Goal: Information Seeking & Learning: Learn about a topic

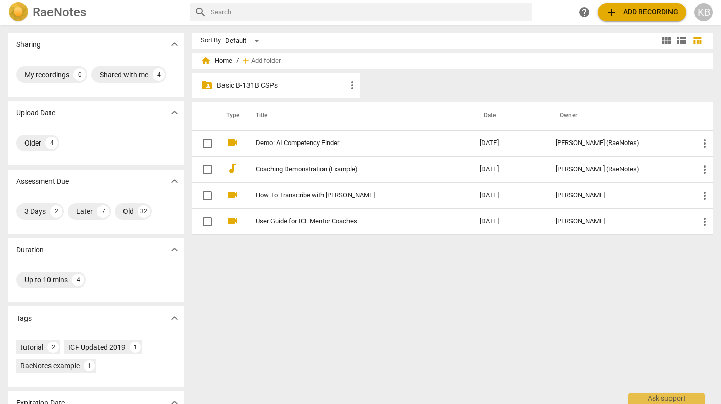
click at [255, 82] on p "Basic B-131B CSPs" at bounding box center [281, 85] width 129 height 11
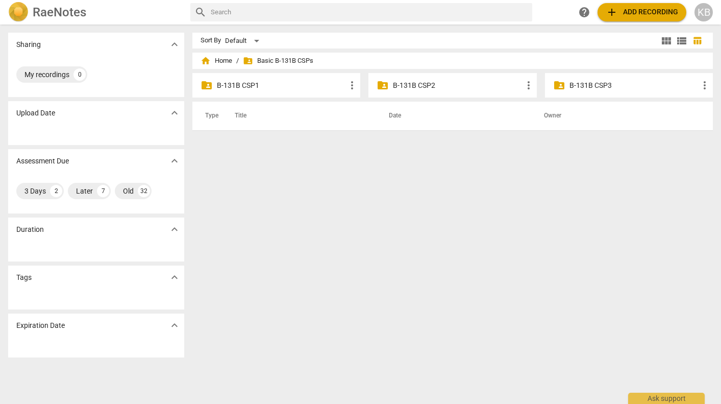
click at [420, 86] on p "B-131B CSP2" at bounding box center [457, 85] width 129 height 11
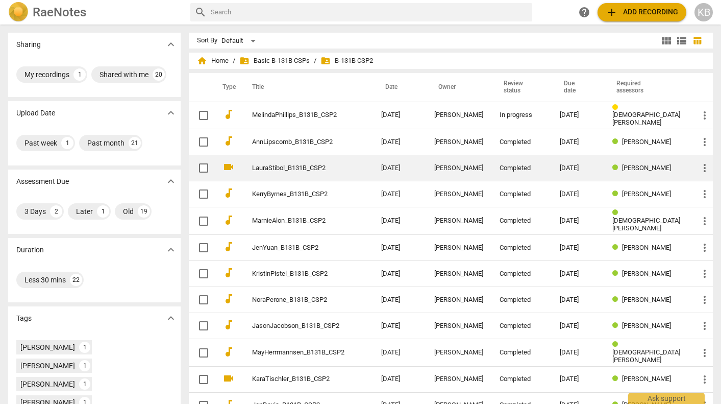
click at [343, 167] on link "LauraStibol_B131B_CSP2" at bounding box center [298, 168] width 92 height 8
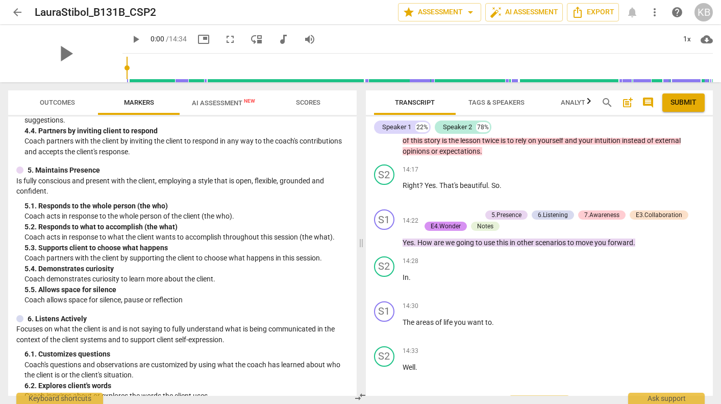
scroll to position [2245, 0]
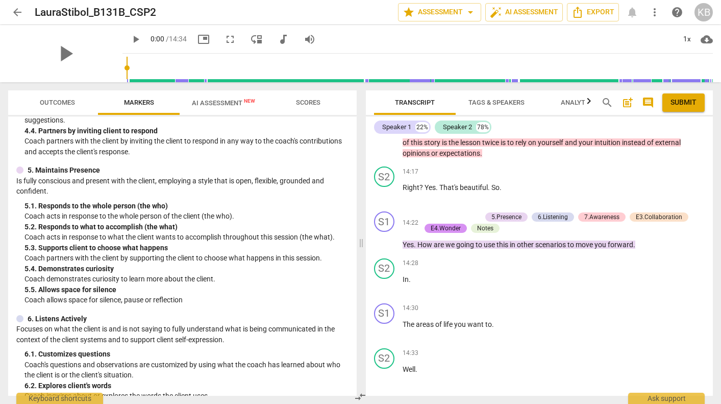
click at [61, 96] on span "Outcomes" at bounding box center [58, 103] width 60 height 14
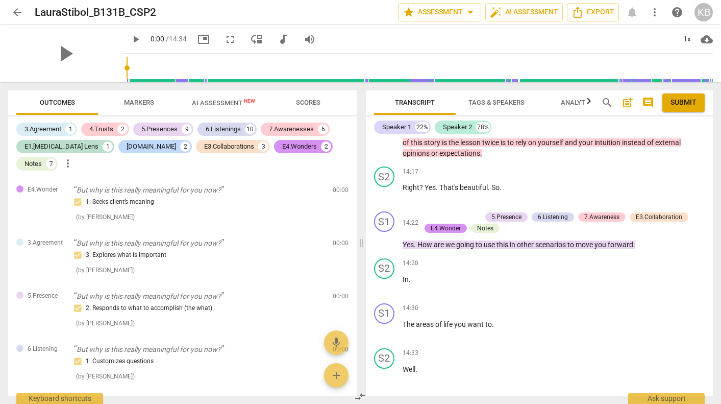
scroll to position [0, 0]
click at [13, 11] on span "arrow_back" at bounding box center [17, 12] width 12 height 12
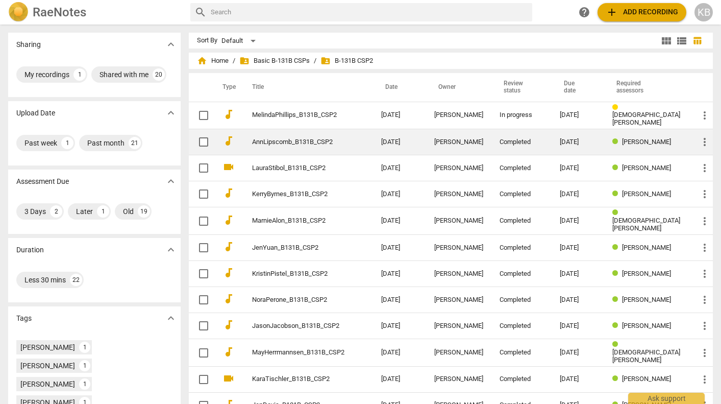
click at [331, 139] on link "AnnLipscomb_B131B_CSP2" at bounding box center [298, 142] width 92 height 8
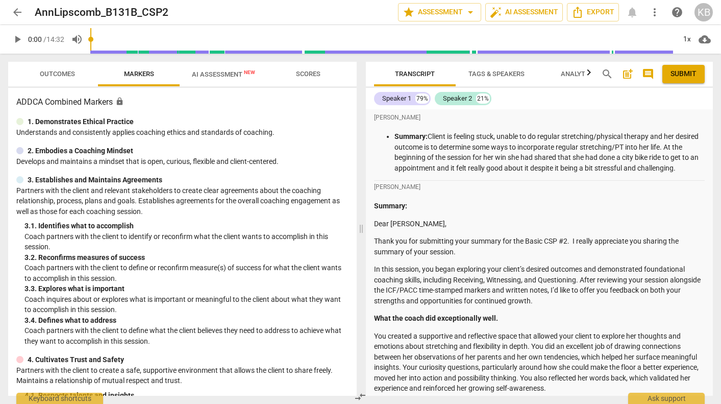
click at [52, 72] on span "Outcomes" at bounding box center [57, 74] width 35 height 8
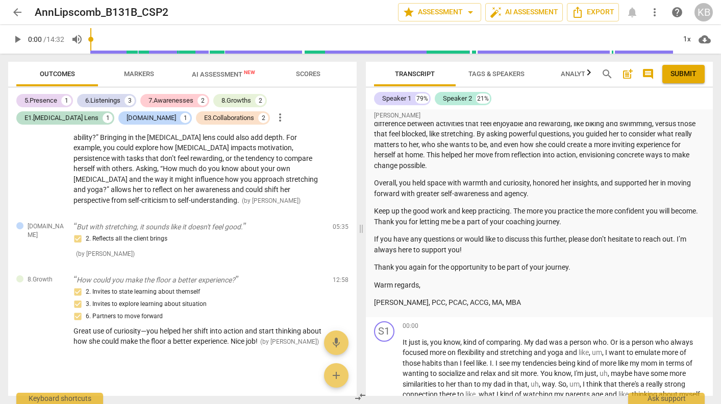
scroll to position [448, 0]
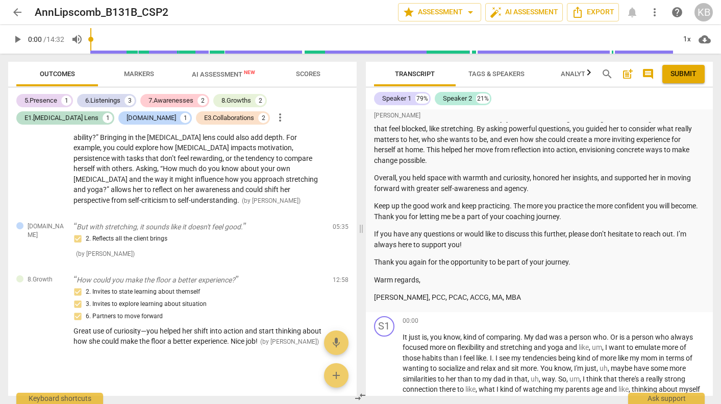
click at [15, 11] on span "arrow_back" at bounding box center [17, 12] width 12 height 12
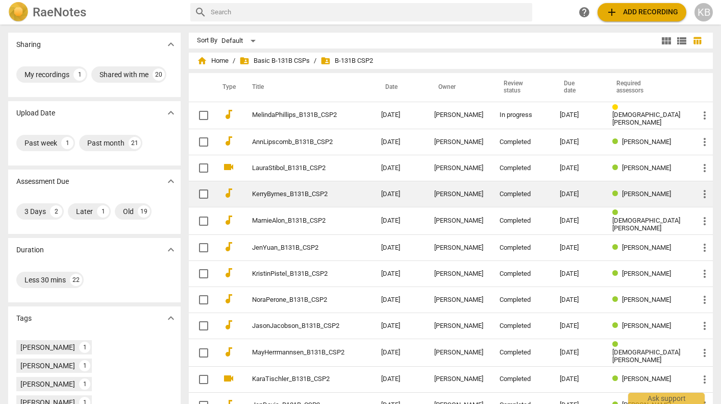
click at [304, 190] on link "KerryByrnes_B131B_CSP2" at bounding box center [298, 194] width 92 height 8
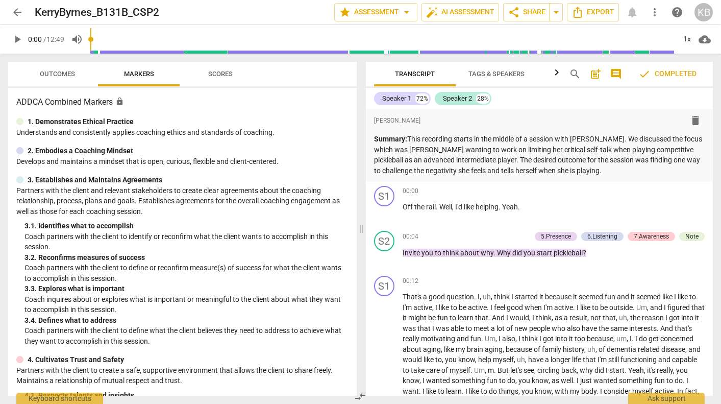
click at [54, 69] on span "Outcomes" at bounding box center [58, 74] width 60 height 14
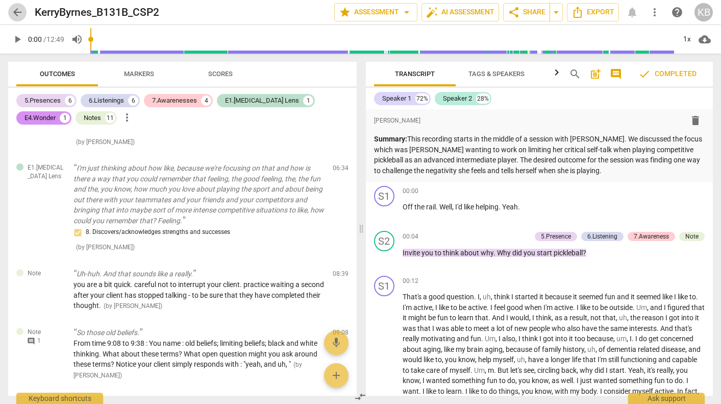
click at [16, 8] on span "arrow_back" at bounding box center [17, 12] width 12 height 12
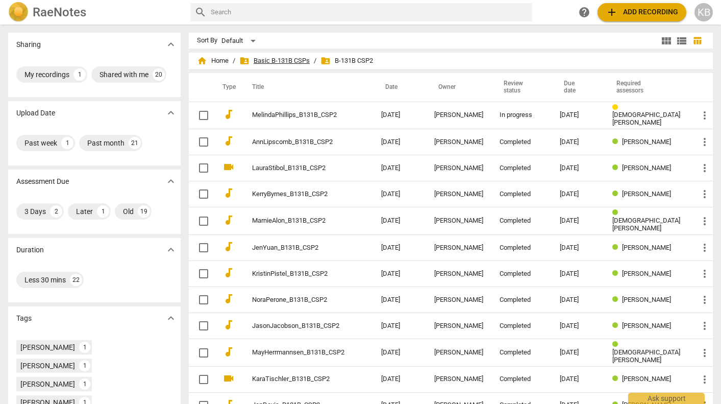
click at [292, 61] on span "folder_shared Basic B-131B CSPs" at bounding box center [274, 61] width 70 height 10
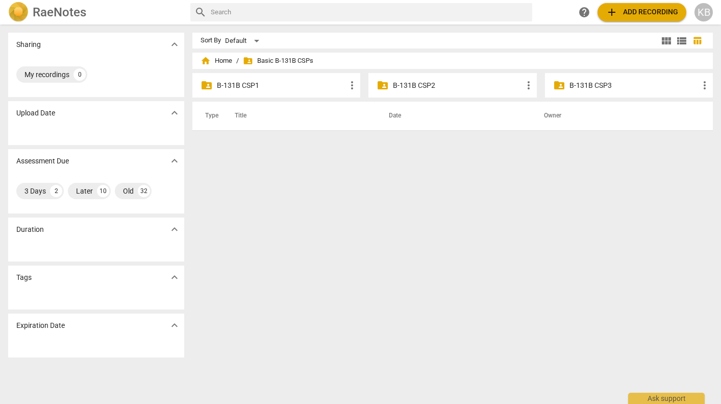
click at [277, 85] on p "B-131B CSP1" at bounding box center [281, 85] width 129 height 11
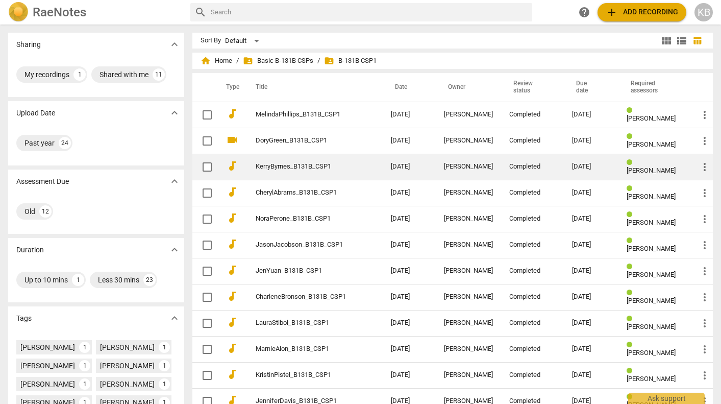
click at [290, 175] on td "KerryByrnes_B131B_CSP1" at bounding box center [313, 167] width 139 height 26
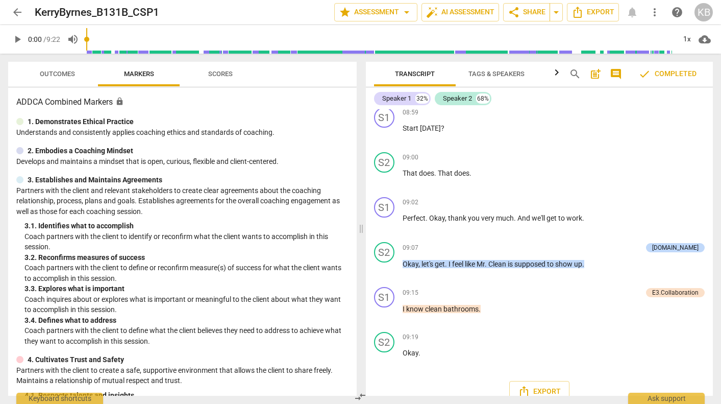
click at [51, 70] on span "Outcomes" at bounding box center [57, 74] width 35 height 8
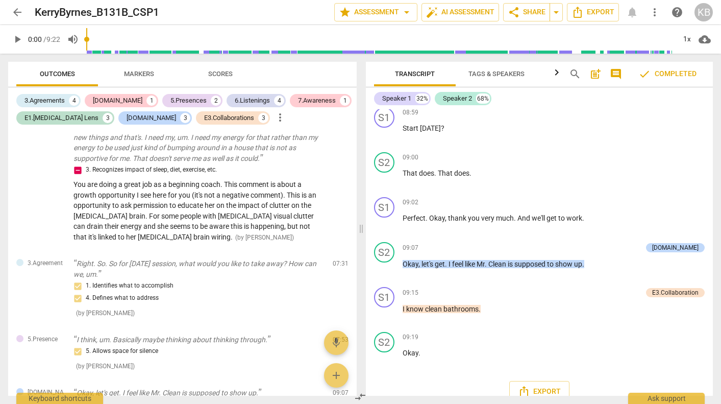
scroll to position [1231, 0]
